Goal: Task Accomplishment & Management: Manage account settings

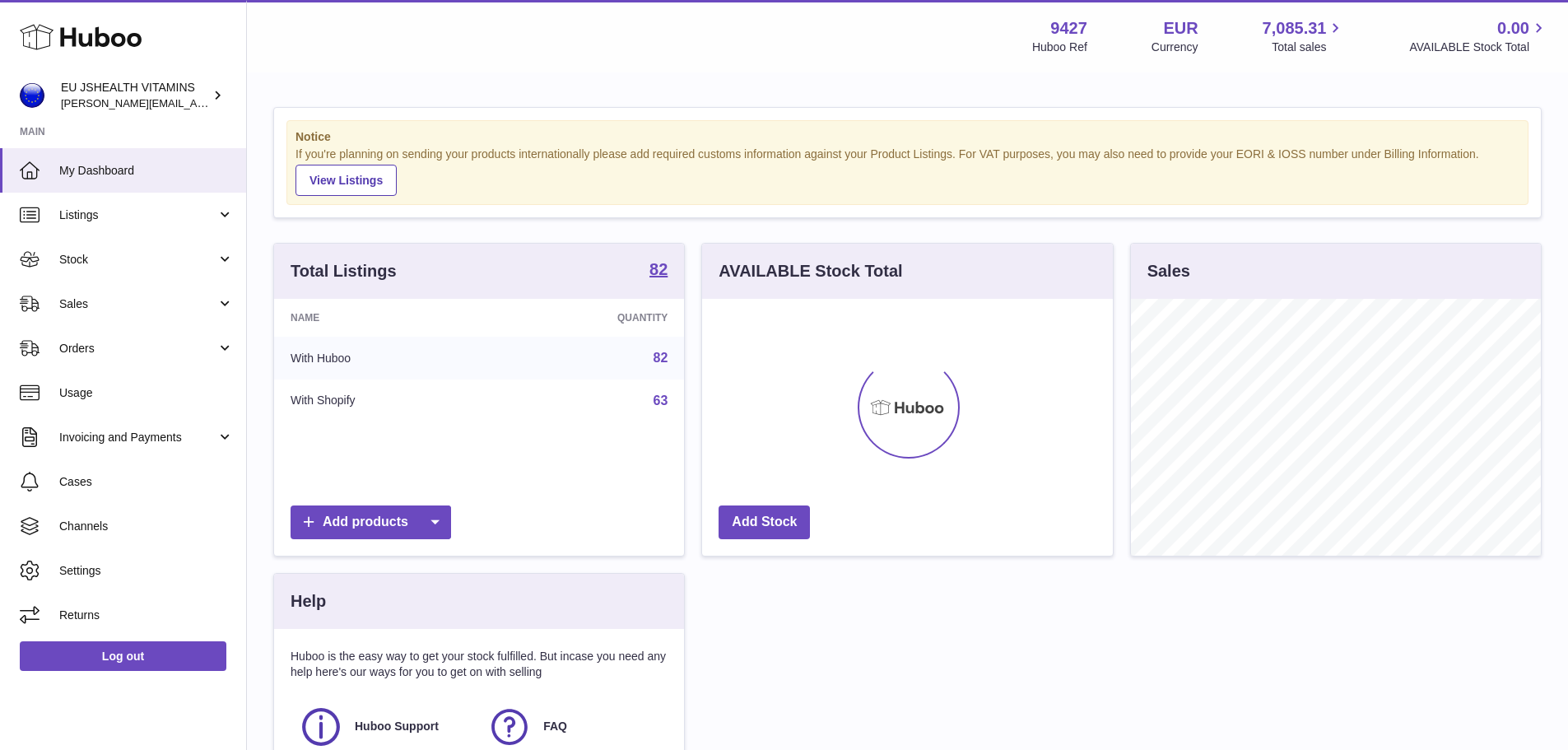
scroll to position [257, 411]
click at [110, 270] on link "Stock" at bounding box center [123, 258] width 246 height 45
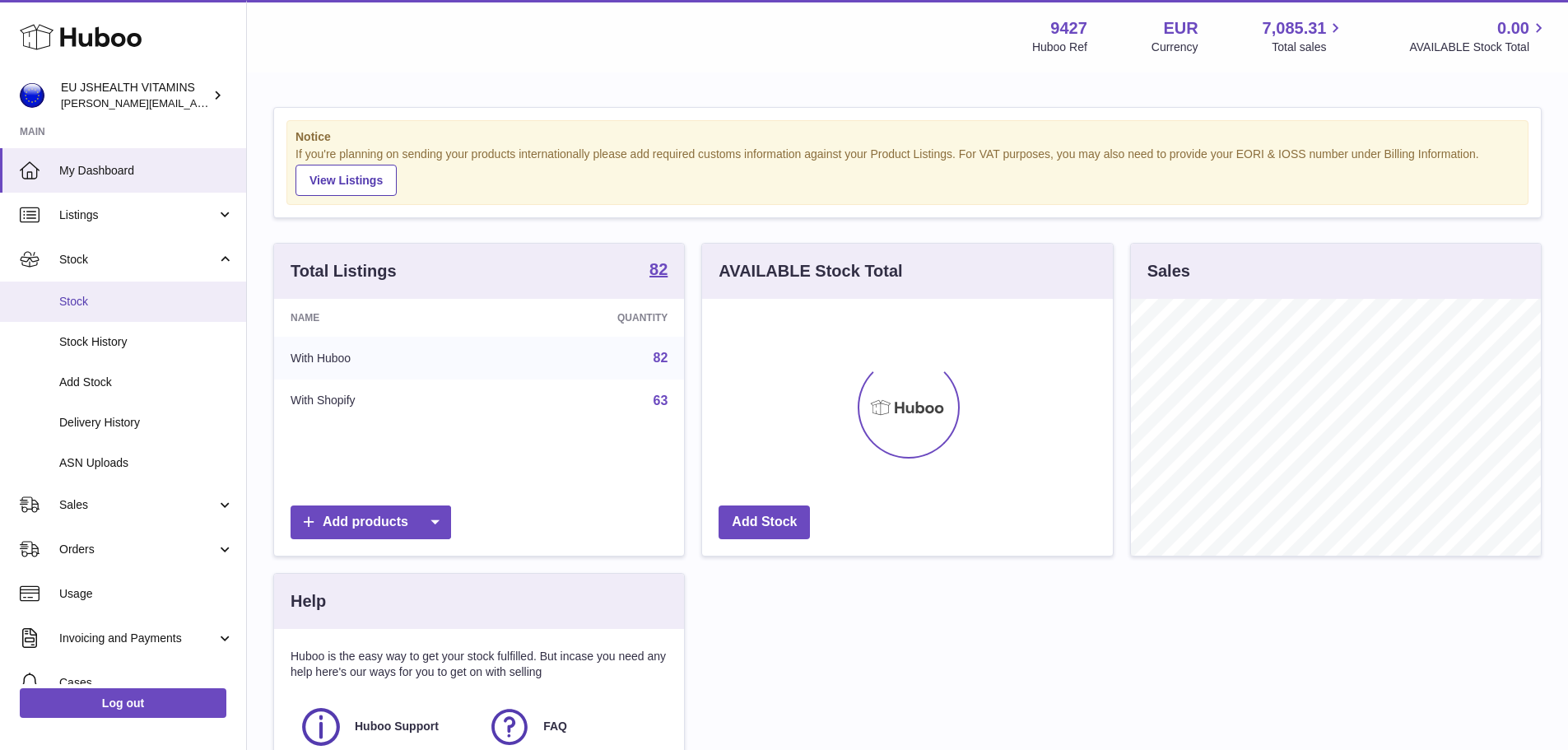
click at [103, 302] on span "Stock" at bounding box center [146, 301] width 174 height 16
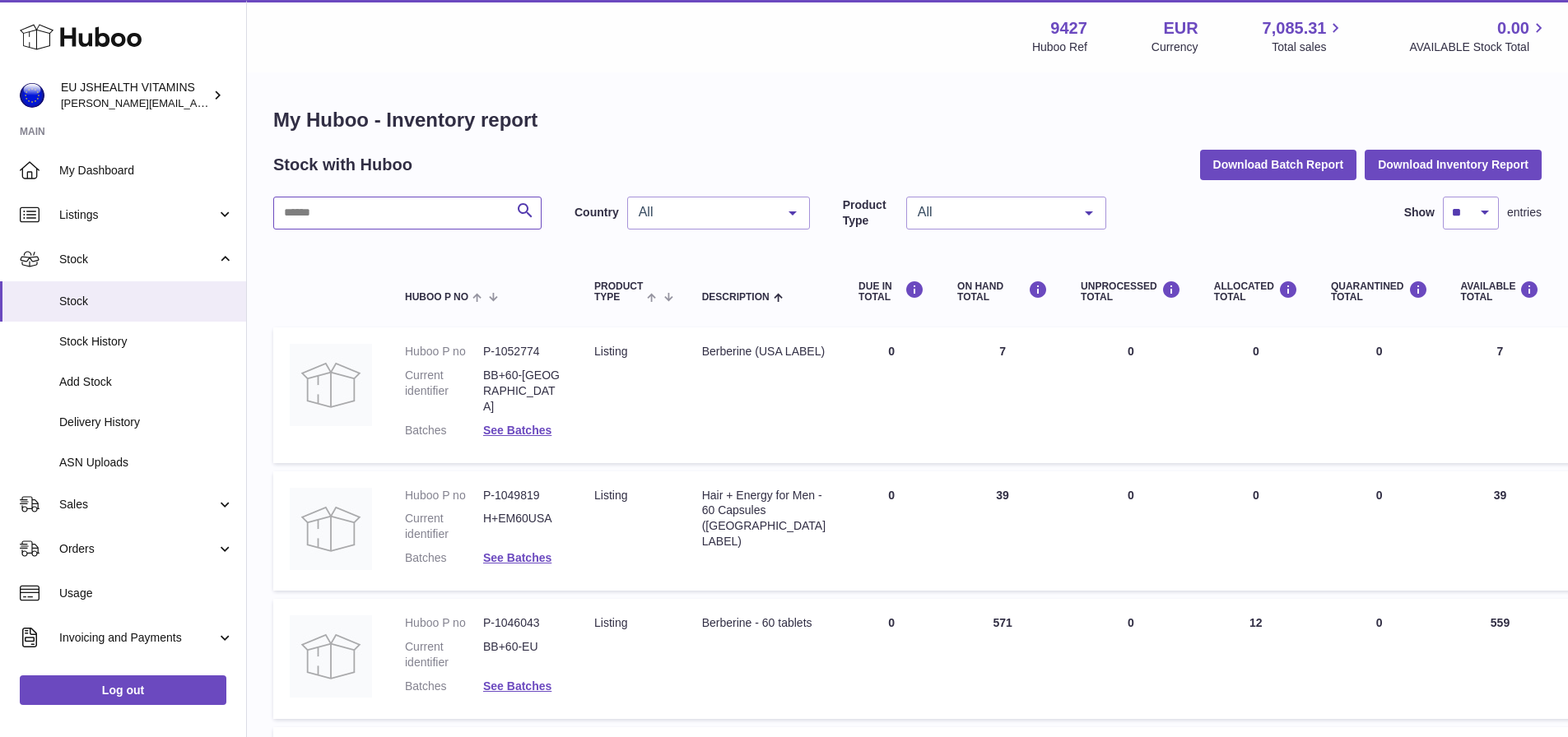
click at [413, 223] on input "text" at bounding box center [408, 213] width 268 height 33
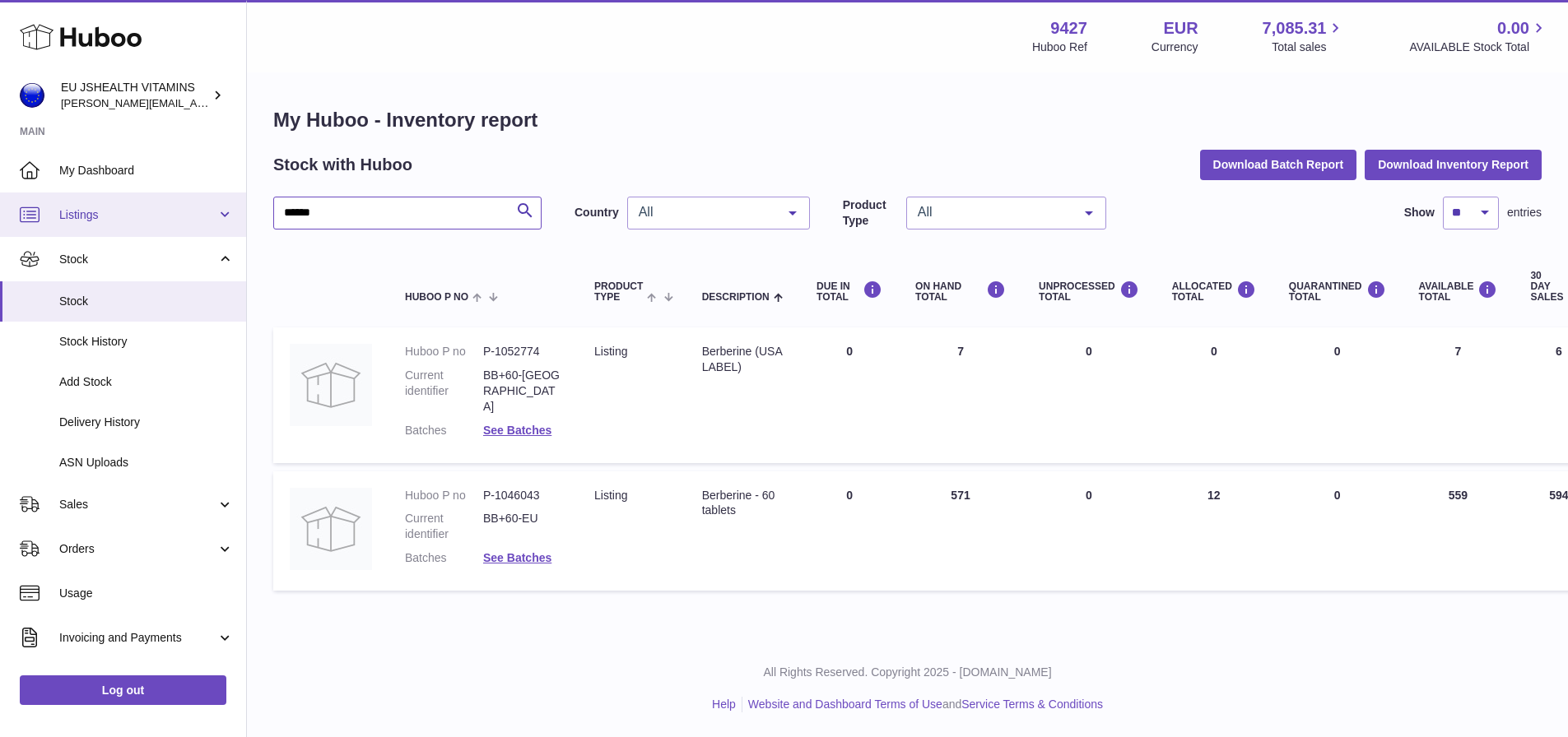
drag, startPoint x: 418, startPoint y: 220, endPoint x: 185, endPoint y: 216, distance: 233.0
click at [185, 216] on div "Huboo EU JSHEALTH VITAMINS [PERSON_NAME][EMAIL_ADDRESS][DOMAIN_NAME] Main My Da…" at bounding box center [784, 368] width 1568 height 737
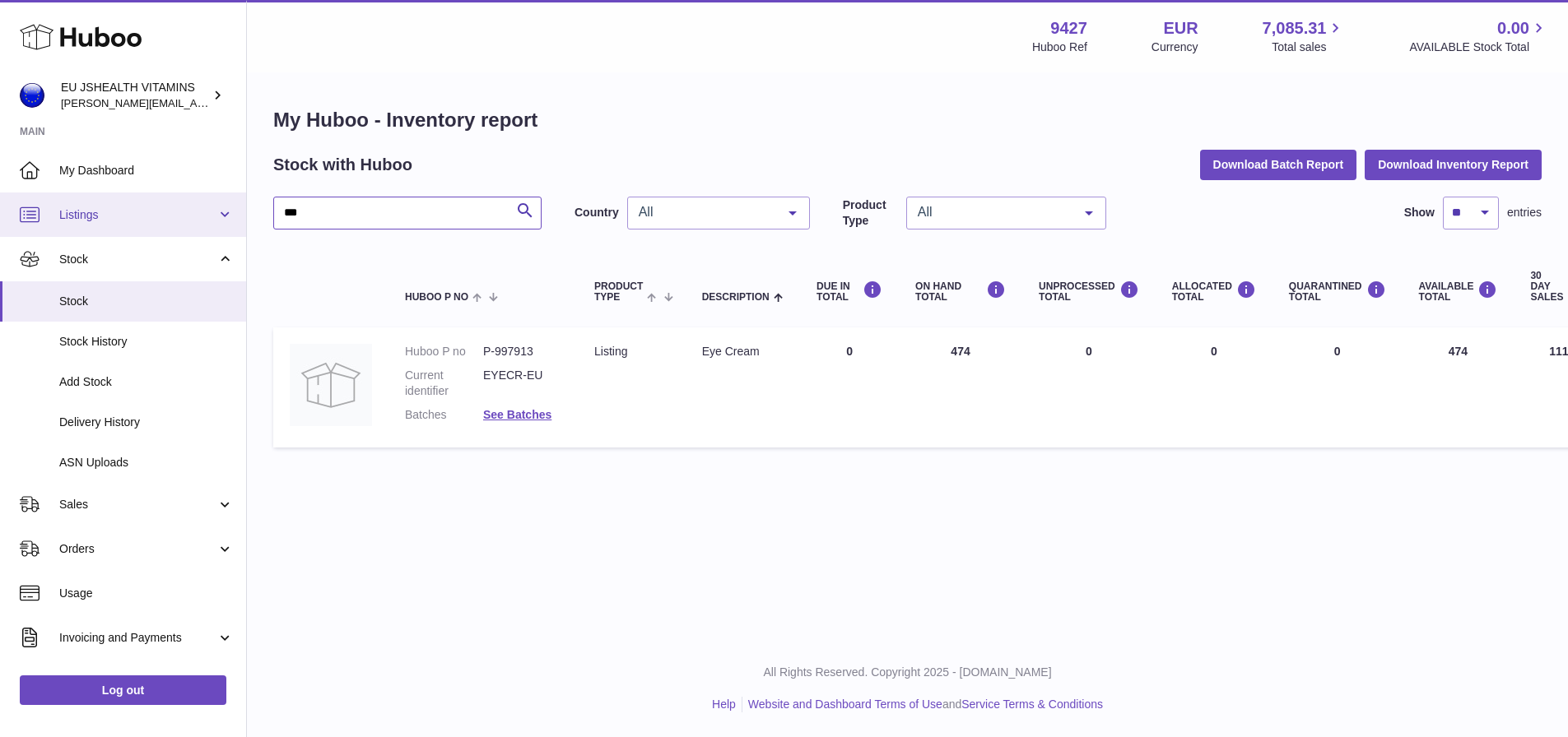
drag, startPoint x: 332, startPoint y: 211, endPoint x: 201, endPoint y: 212, distance: 131.0
click at [201, 212] on div "Huboo EU JSHEALTH VITAMINS [PERSON_NAME][EMAIL_ADDRESS][DOMAIN_NAME] Main My Da…" at bounding box center [784, 368] width 1568 height 737
type input "*"
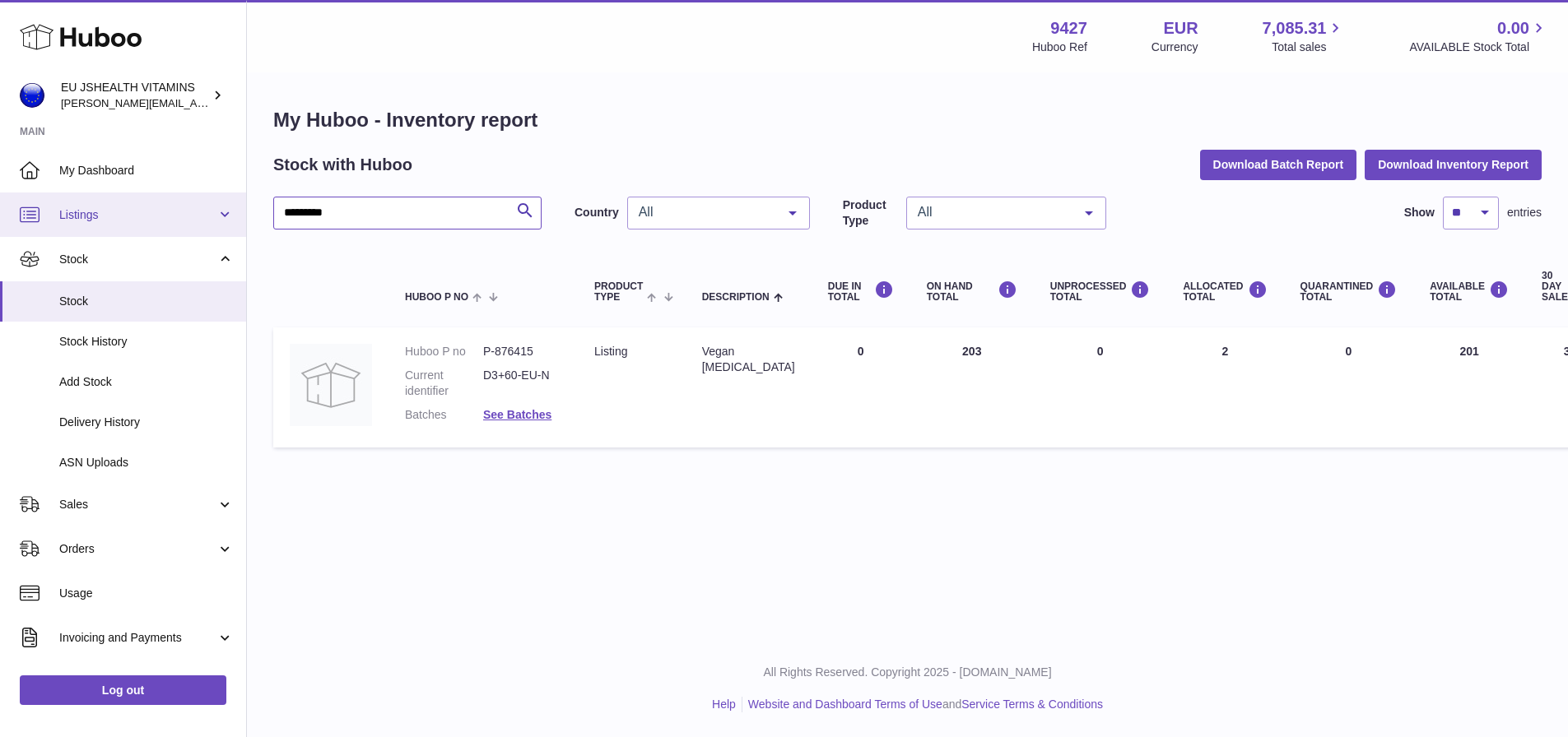
type input "*********"
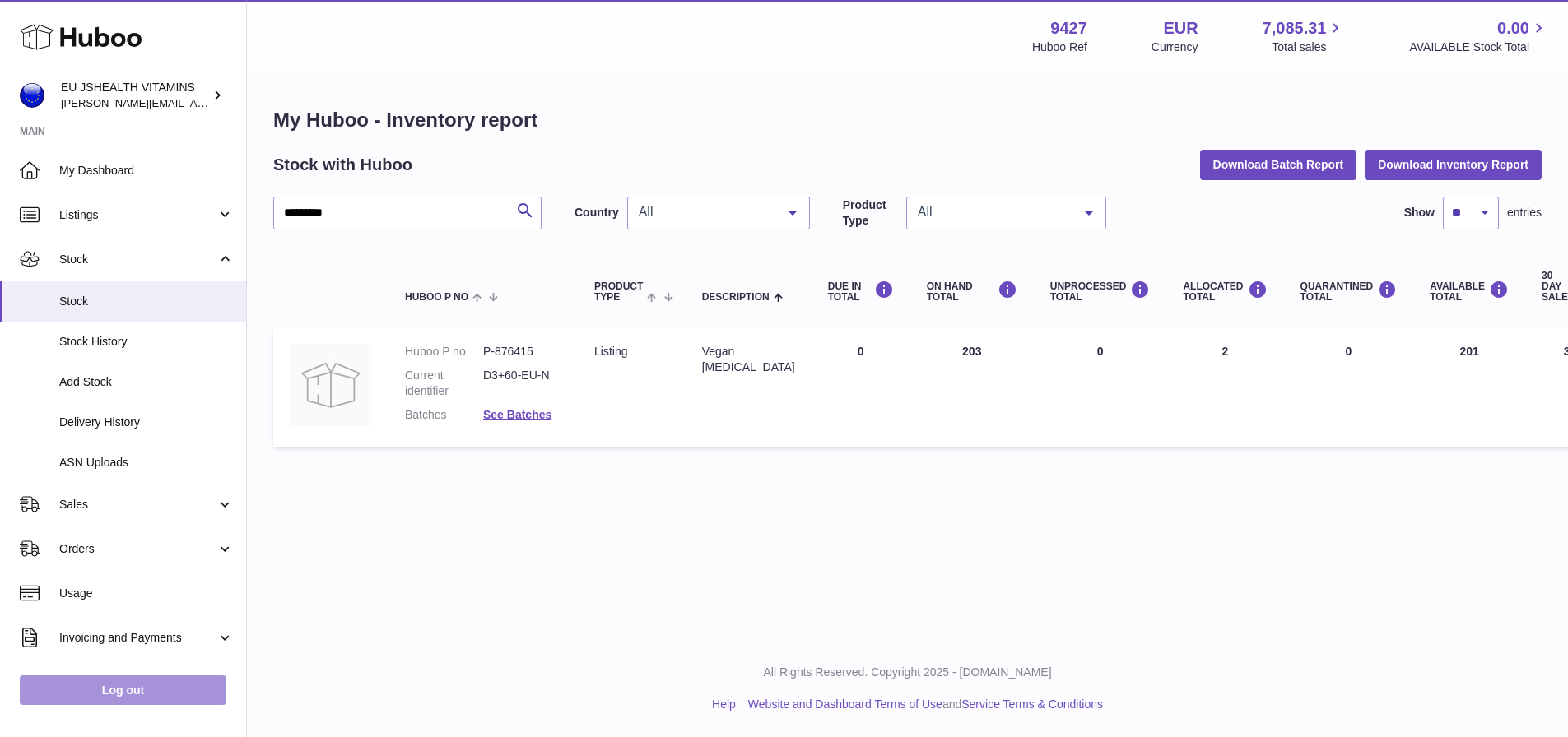
click at [130, 704] on link "Log out" at bounding box center [124, 691] width 207 height 30
